Goal: Transaction & Acquisition: Subscribe to service/newsletter

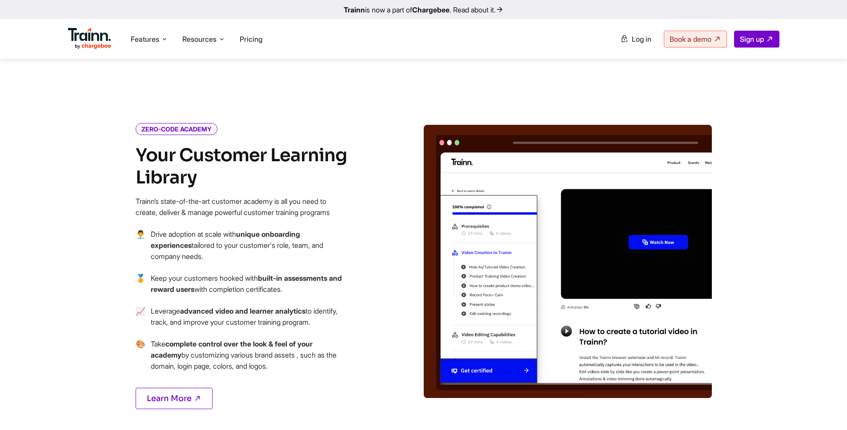
scroll to position [906, 0]
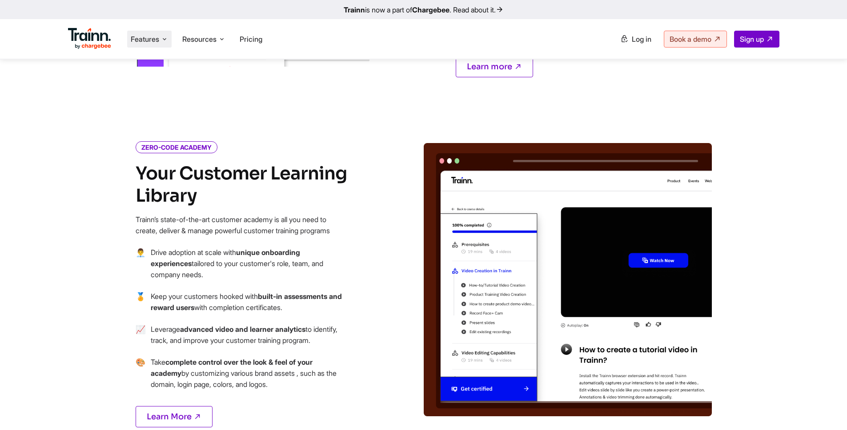
click at [166, 38] on icon at bounding box center [164, 39] width 7 height 9
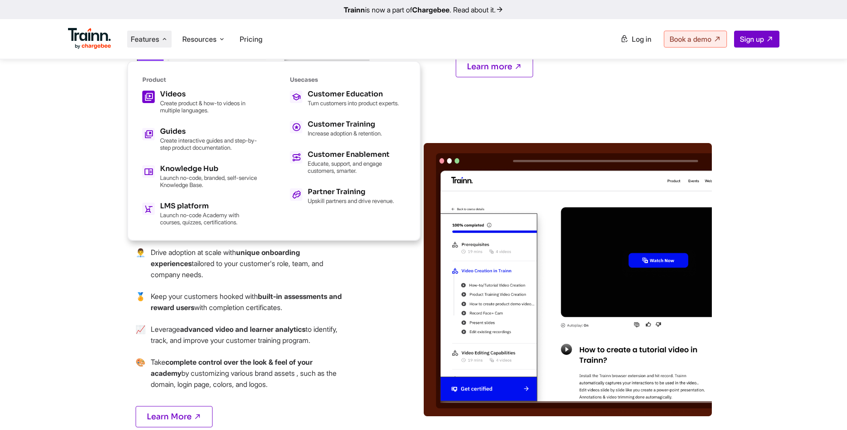
click at [175, 103] on p "Create product & how-to videos in multiple languages." at bounding box center [209, 107] width 98 height 14
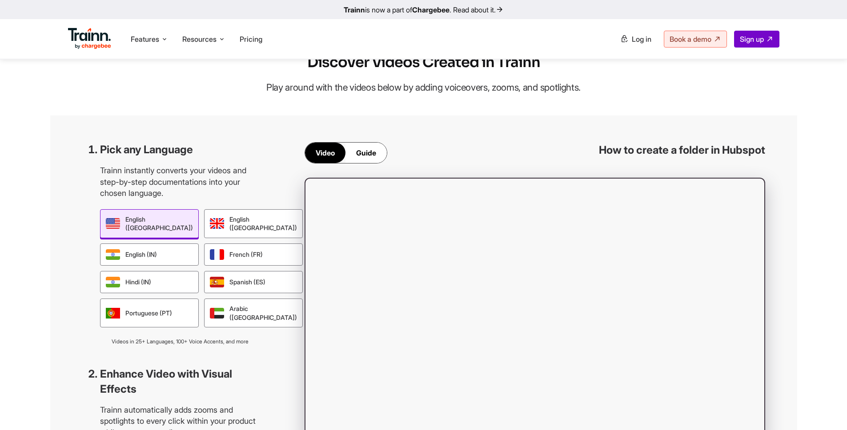
scroll to position [631, 0]
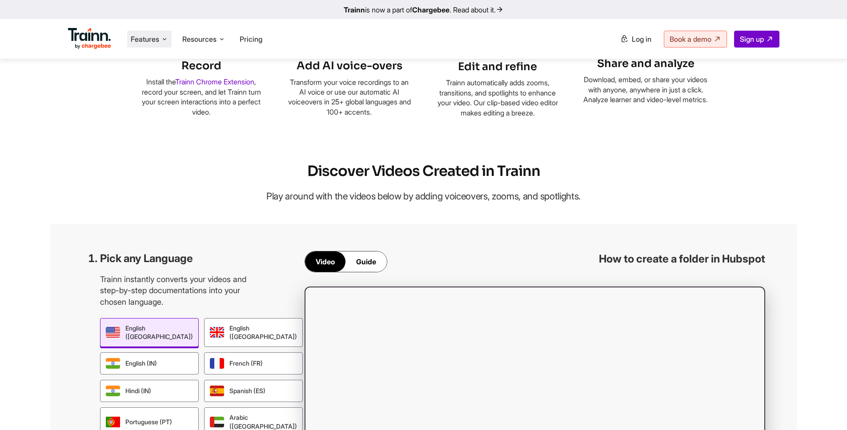
click at [152, 33] on li "Features Product Videos Create product & how-to videos in multiple languages. G…" at bounding box center [149, 39] width 44 height 17
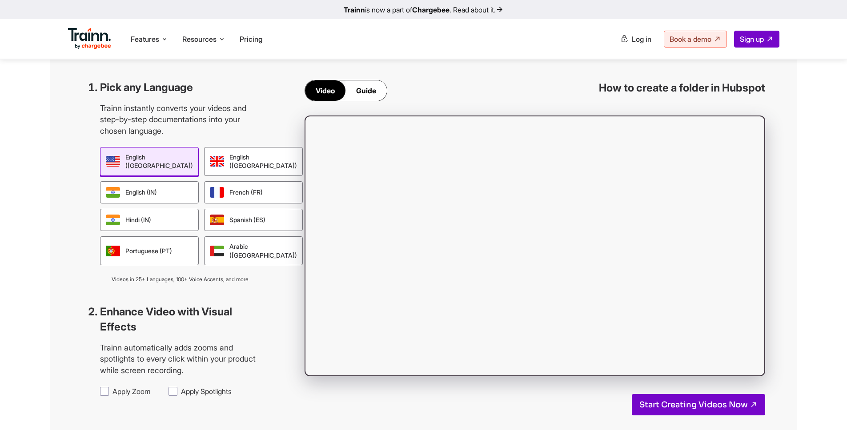
scroll to position [801, 0]
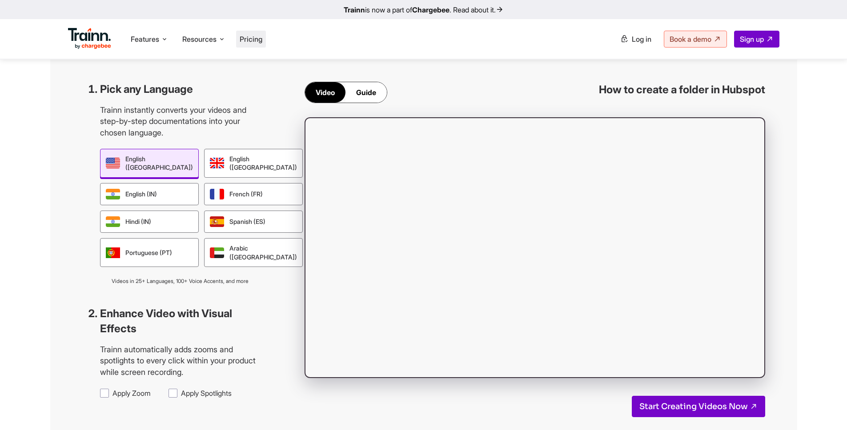
click at [257, 39] on span "Pricing" at bounding box center [251, 39] width 23 height 9
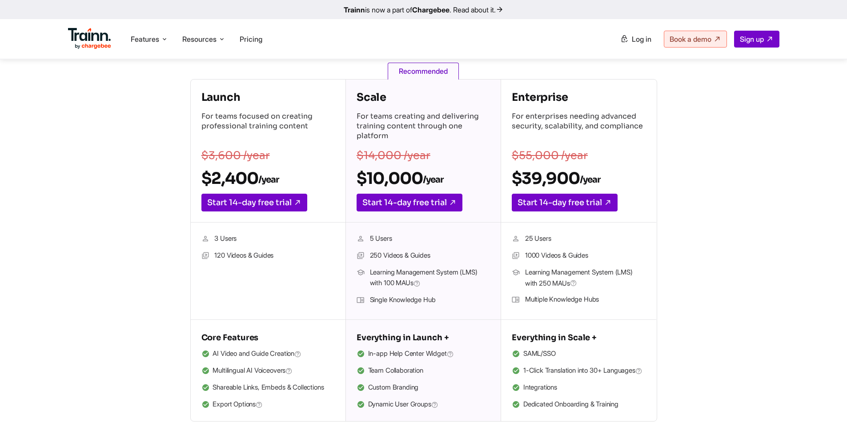
scroll to position [123, 0]
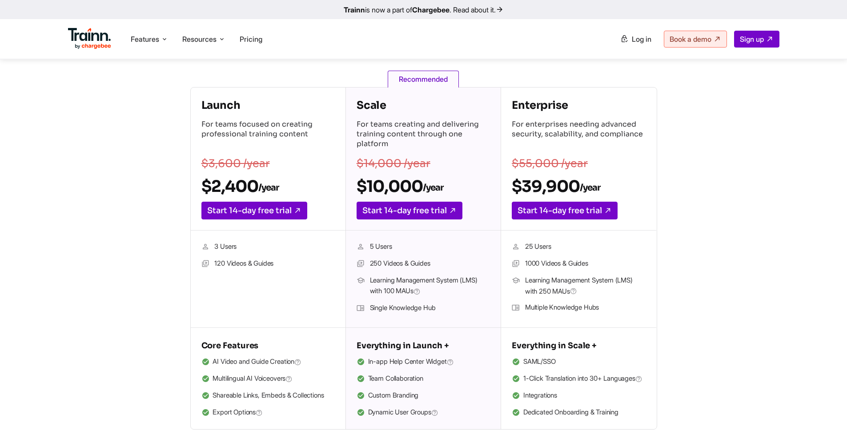
click at [221, 264] on li "120 Videos & Guides" at bounding box center [267, 264] width 133 height 12
click at [246, 287] on ul "3 Users 120 Videos & Guides" at bounding box center [267, 279] width 133 height 76
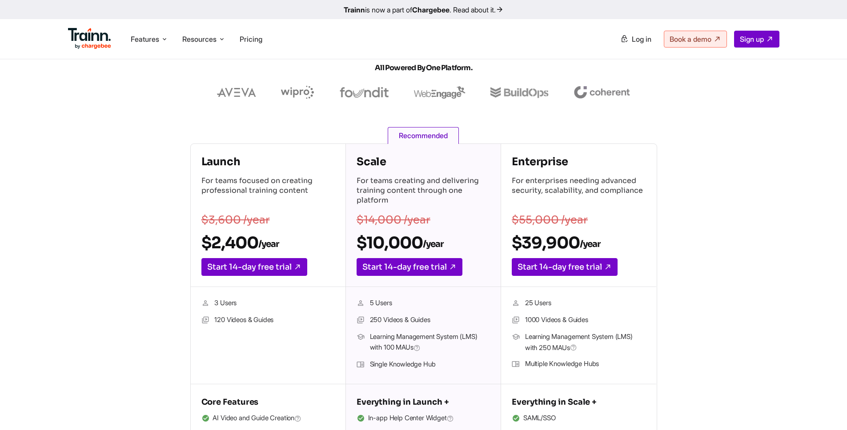
scroll to position [0, 0]
